Goal: Transaction & Acquisition: Purchase product/service

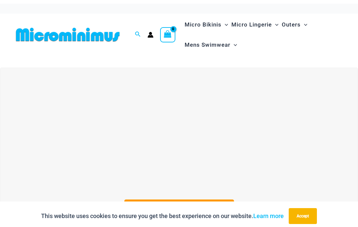
scroll to position [0, 0]
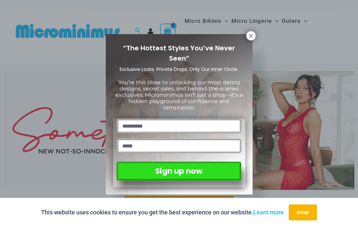
click at [250, 34] on icon at bounding box center [251, 36] width 6 height 6
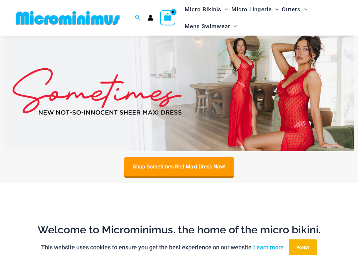
scroll to position [33, 0]
click at [230, 164] on link "Shop Sometimes Red Maxi Dress Now!" at bounding box center [179, 166] width 110 height 19
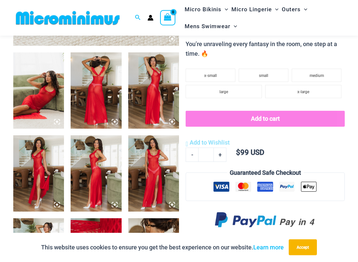
scroll to position [258, 0]
click at [170, 197] on img at bounding box center [153, 173] width 51 height 76
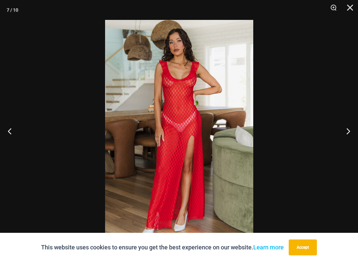
click at [29, 133] on div at bounding box center [179, 131] width 358 height 262
click at [17, 132] on div at bounding box center [179, 131] width 358 height 262
click at [14, 130] on button "Previous" at bounding box center [12, 130] width 25 height 33
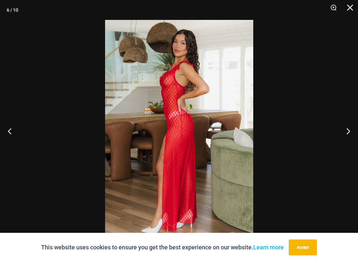
click at [12, 131] on button "Previous" at bounding box center [12, 130] width 25 height 33
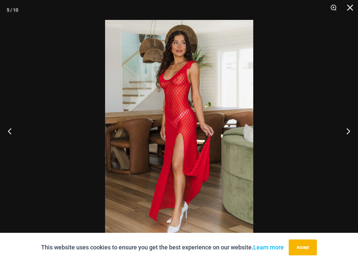
click at [12, 132] on button "Previous" at bounding box center [12, 130] width 25 height 33
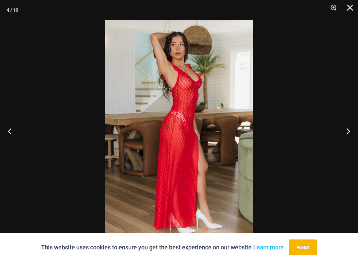
click at [12, 132] on button "Previous" at bounding box center [12, 130] width 25 height 33
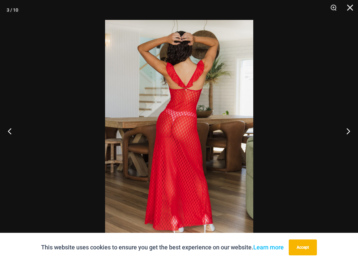
click at [10, 132] on button "Previous" at bounding box center [12, 130] width 25 height 33
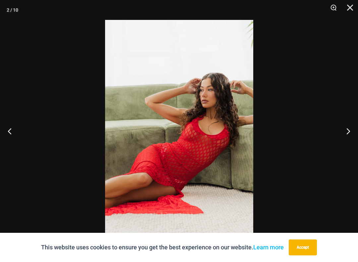
click at [9, 133] on button "Previous" at bounding box center [12, 130] width 25 height 33
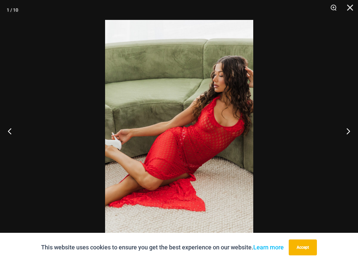
click at [9, 132] on button "Previous" at bounding box center [12, 130] width 25 height 33
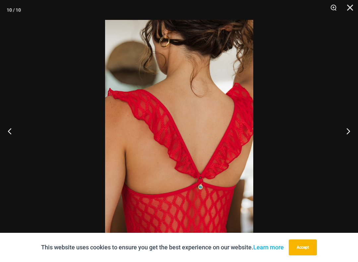
click at [9, 132] on button "Previous" at bounding box center [12, 130] width 25 height 33
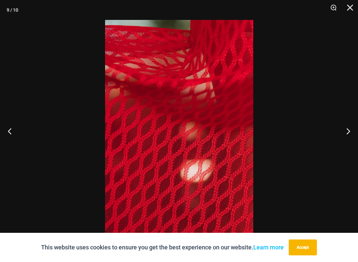
click at [9, 132] on button "Previous" at bounding box center [12, 130] width 25 height 33
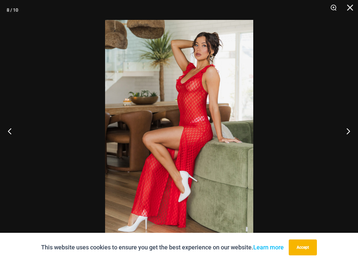
click at [10, 133] on button "Previous" at bounding box center [12, 130] width 25 height 33
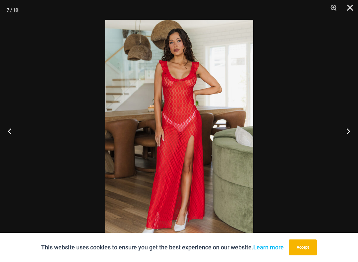
click at [9, 133] on button "Previous" at bounding box center [12, 130] width 25 height 33
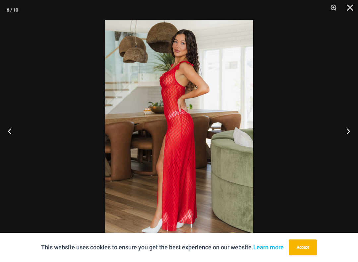
click at [355, 8] on button "Close" at bounding box center [348, 10] width 17 height 20
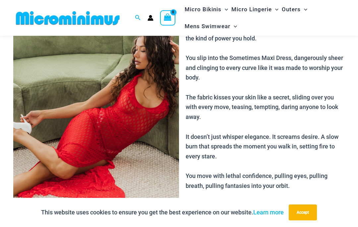
scroll to position [61, 0]
